Goal: Information Seeking & Learning: Learn about a topic

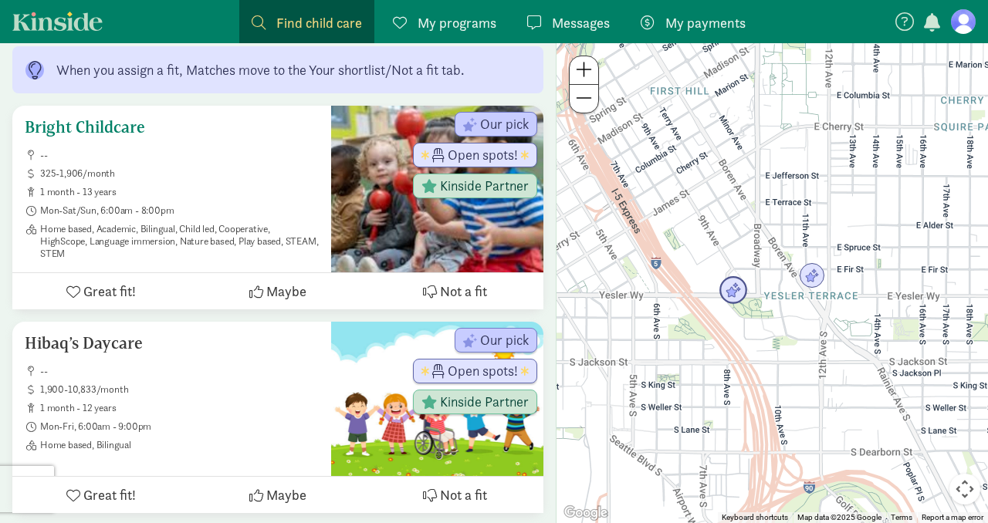
scroll to position [282, 0]
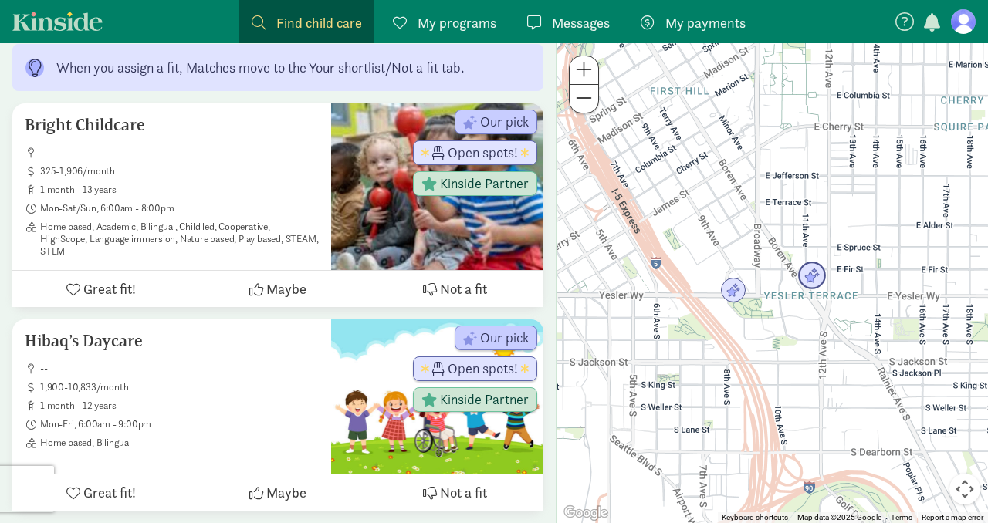
click at [812, 280] on img "Click to see details" at bounding box center [811, 276] width 29 height 29
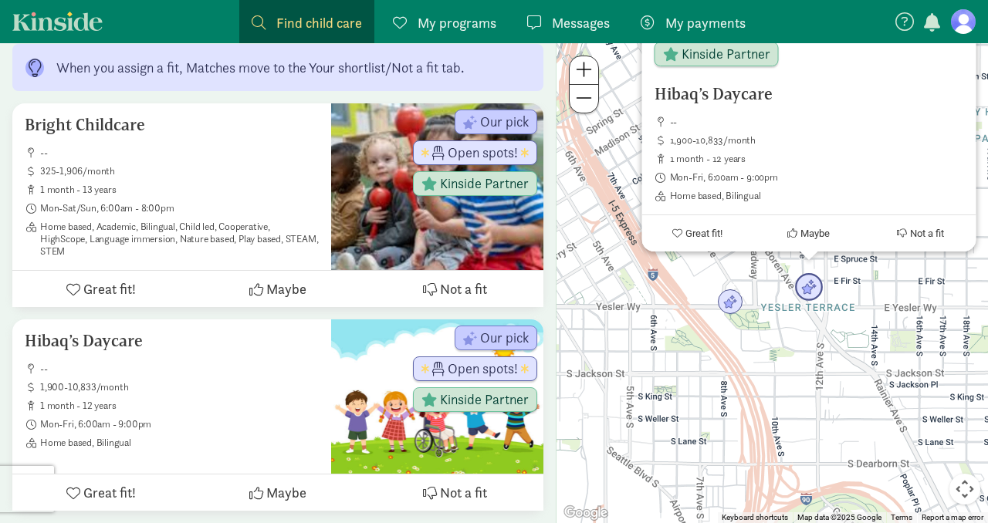
click at [812, 280] on img "Click to see details" at bounding box center [808, 287] width 29 height 29
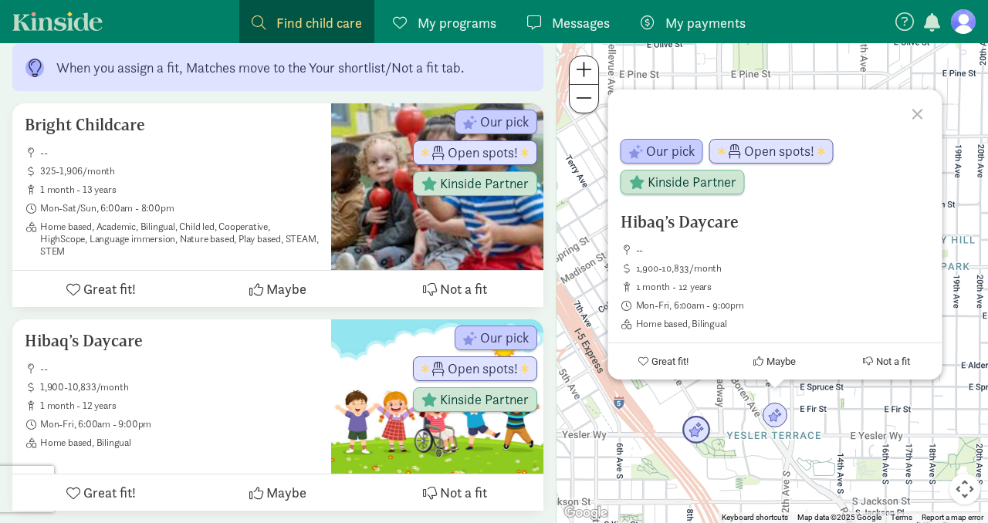
click at [691, 423] on img "Click to see details" at bounding box center [695, 430] width 29 height 29
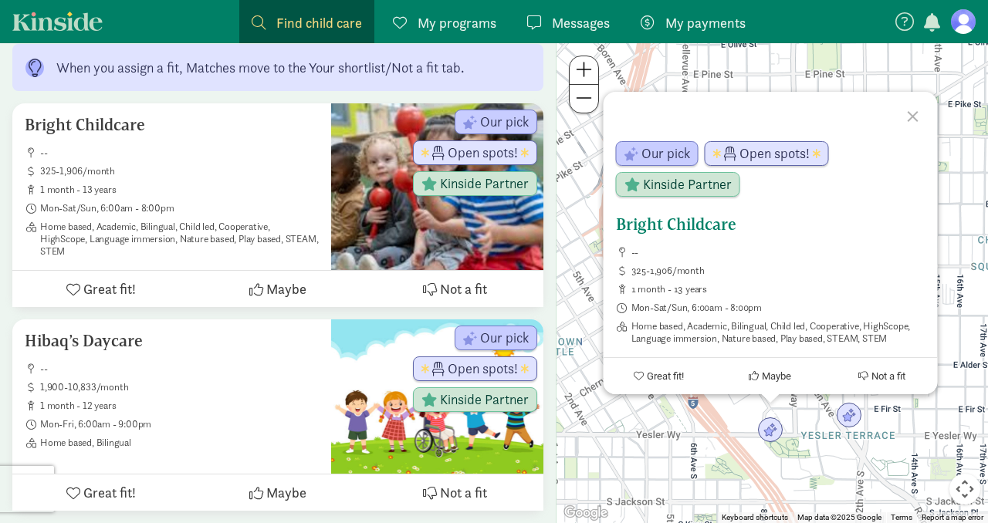
click at [724, 227] on h5 "Bright Childcare" at bounding box center [769, 224] width 309 height 19
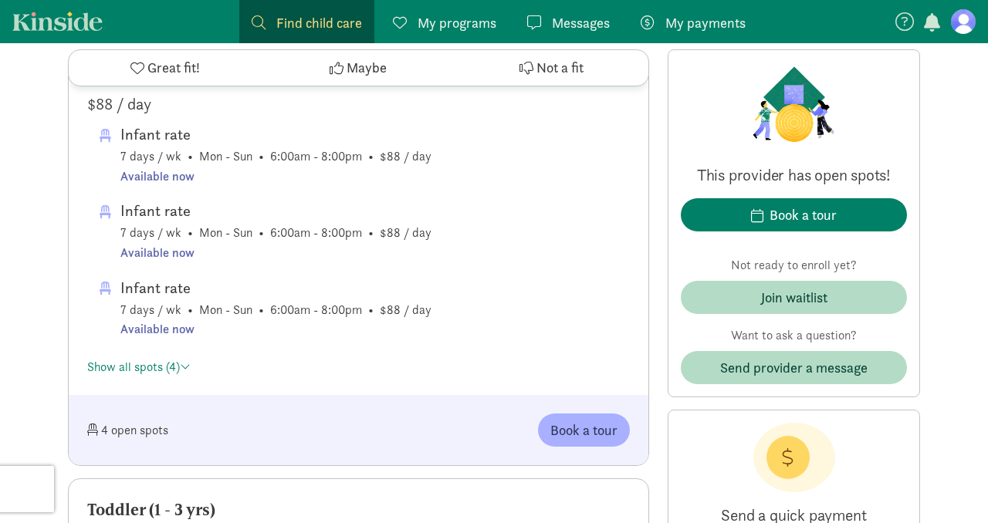
scroll to position [967, 0]
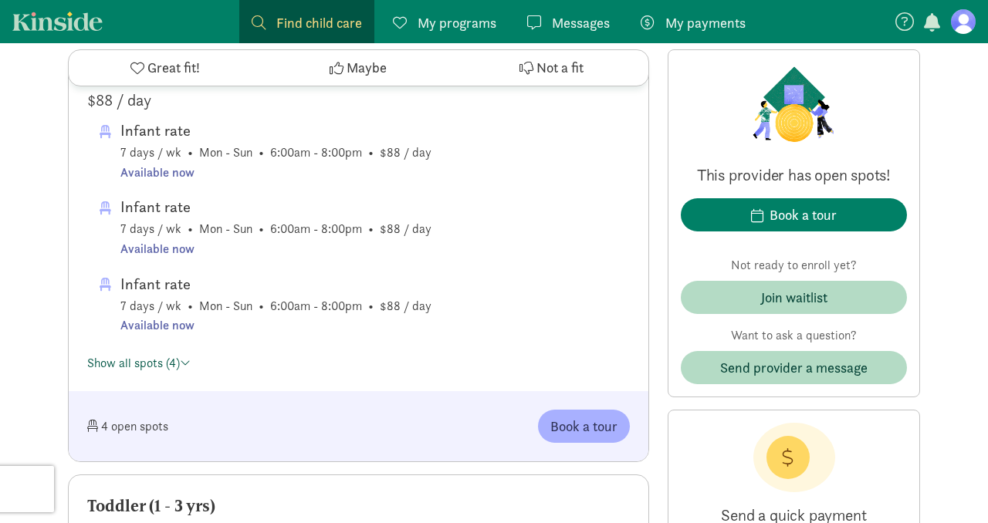
click at [167, 355] on link "Show all spots (4)" at bounding box center [138, 363] width 103 height 16
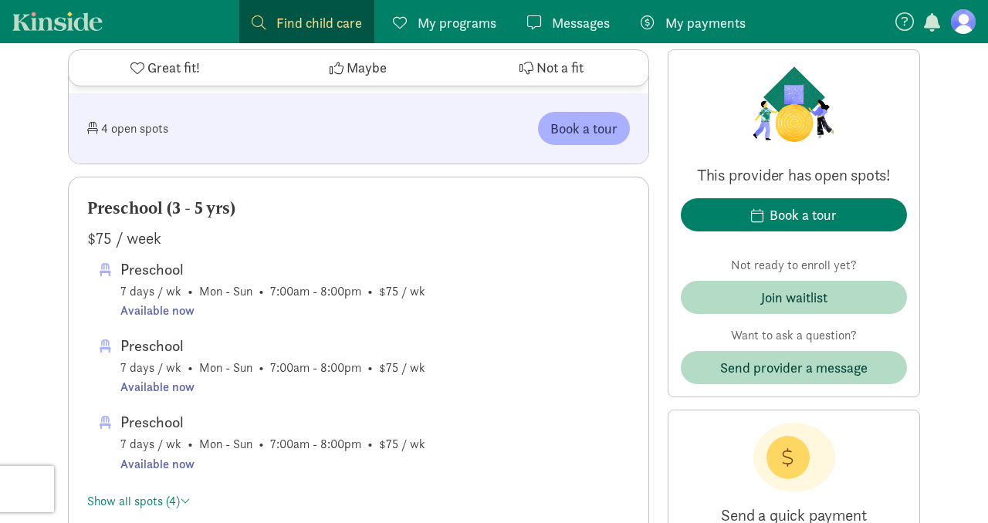
scroll to position [1512, 0]
